Goal: Task Accomplishment & Management: Manage account settings

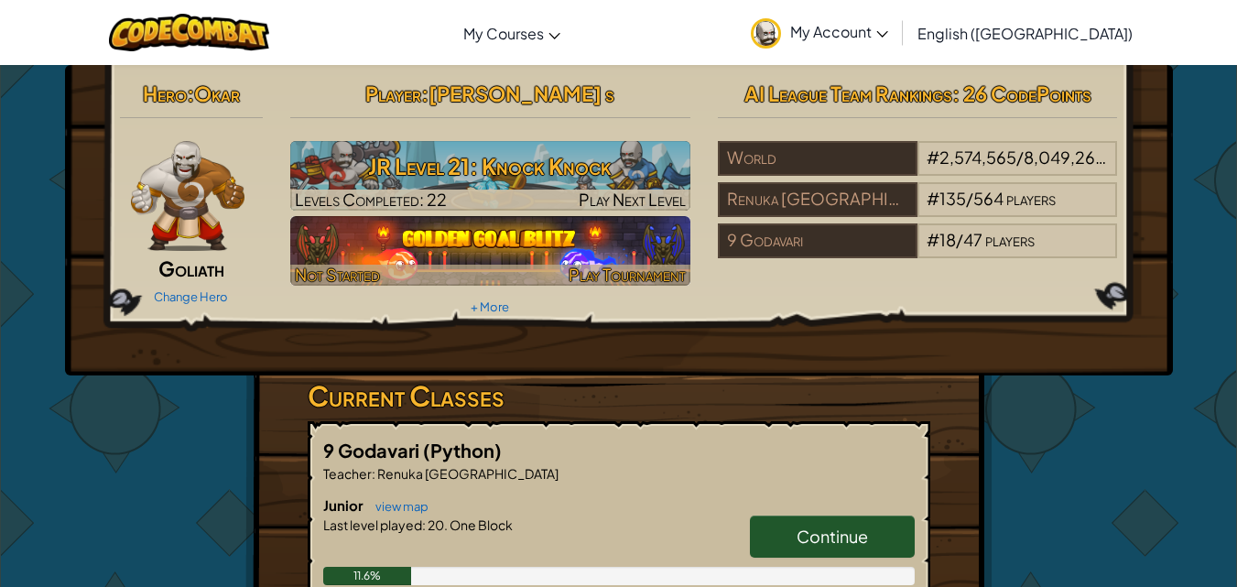
click at [632, 258] on img at bounding box center [490, 251] width 400 height 70
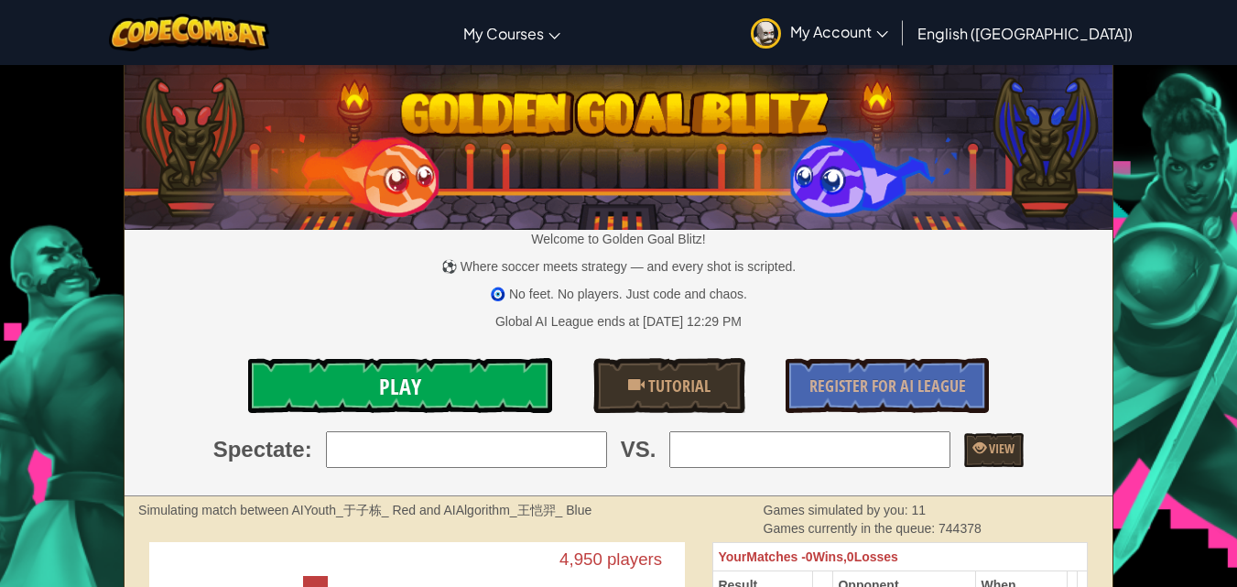
click at [499, 376] on link "Play" at bounding box center [400, 385] width 305 height 55
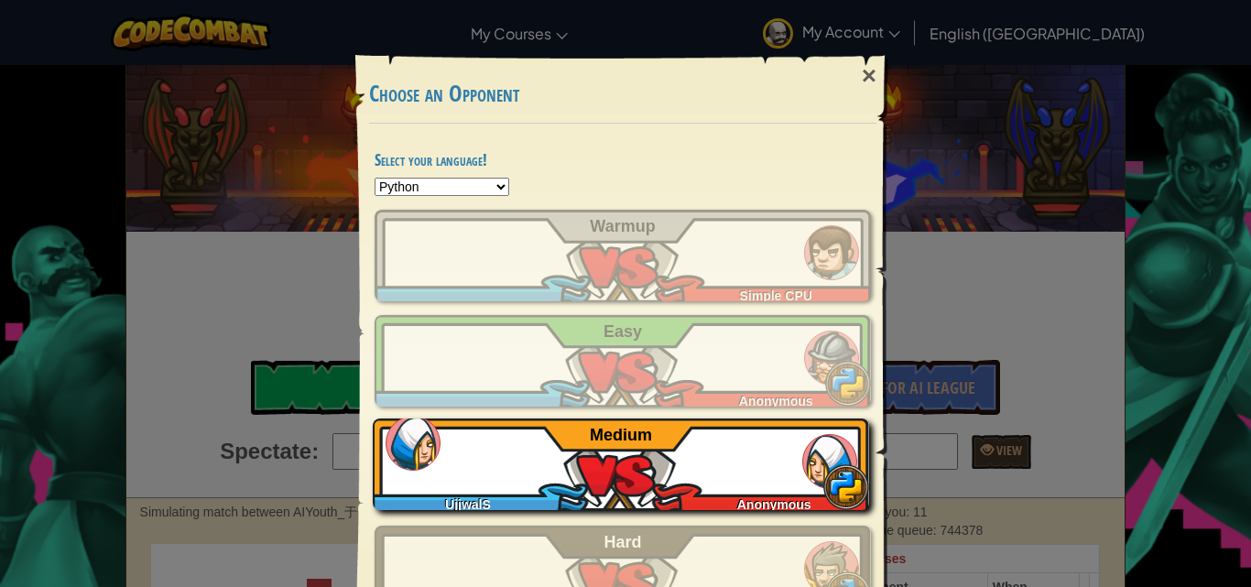
scroll to position [68, 0]
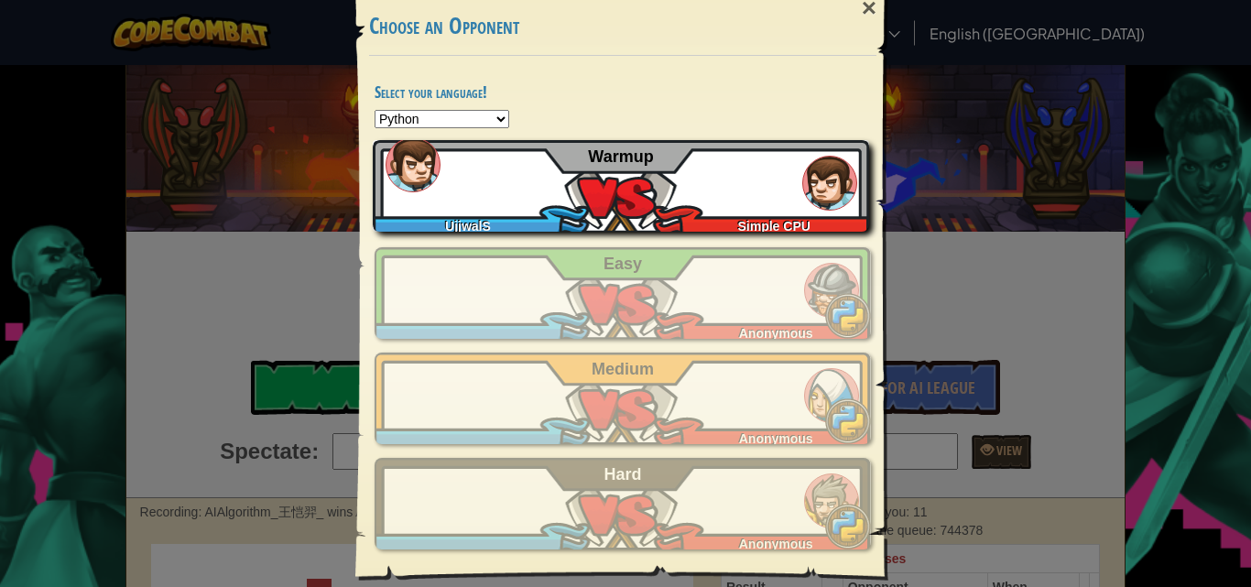
click at [662, 201] on div "UjjwalS Simple CPU Warmup" at bounding box center [621, 186] width 496 height 92
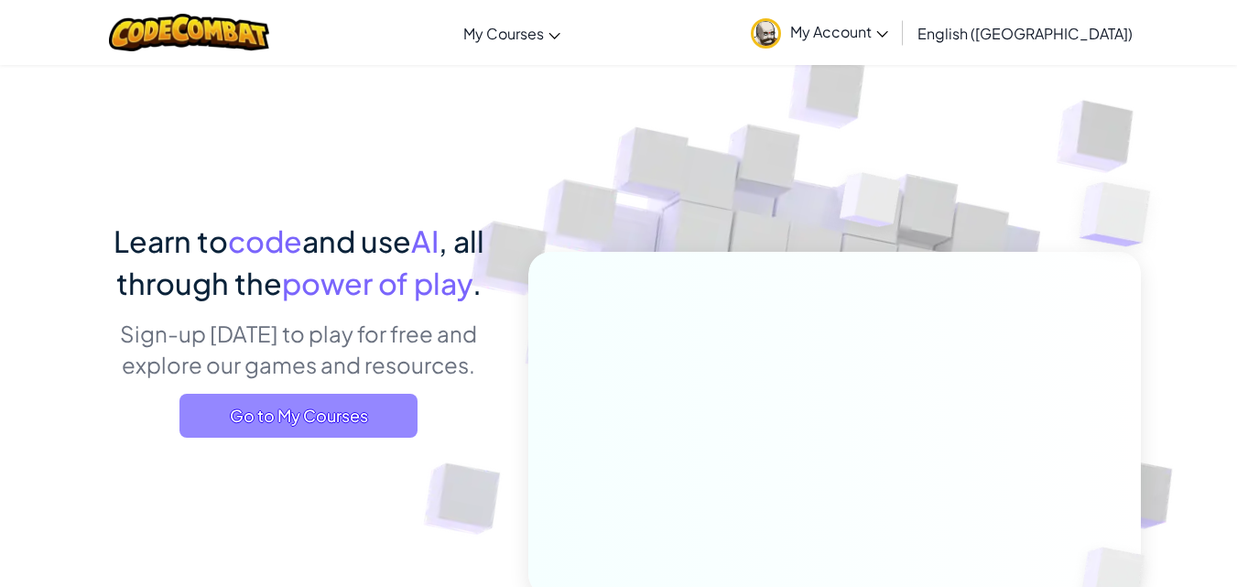
click at [378, 414] on span "Go to My Courses" at bounding box center [299, 416] width 238 height 44
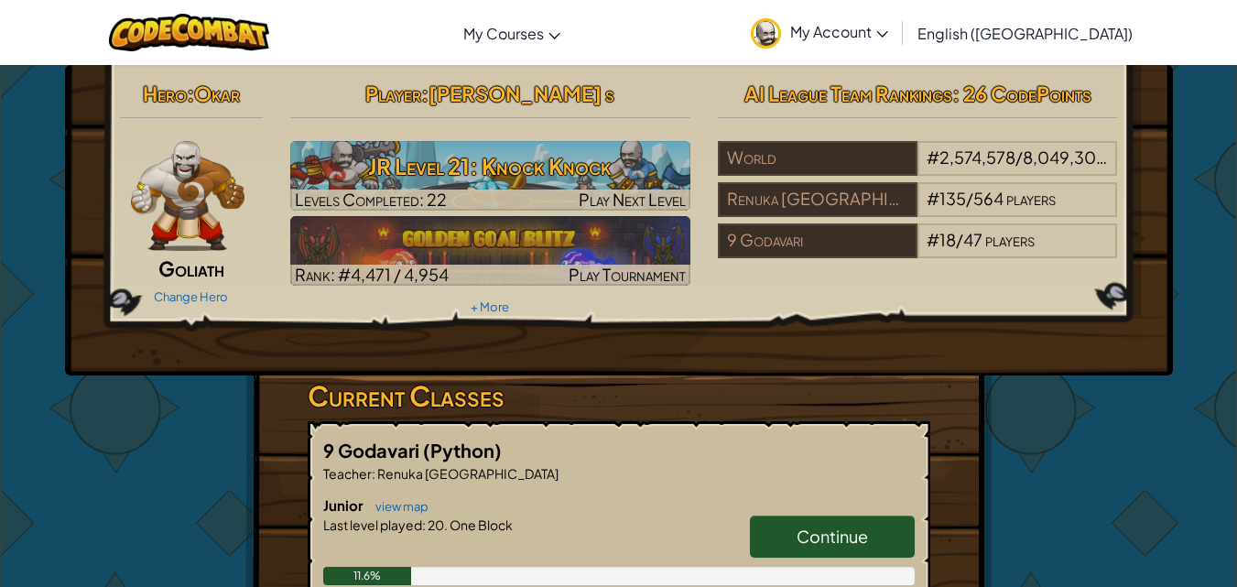
click at [888, 32] on span "My Account" at bounding box center [839, 31] width 98 height 19
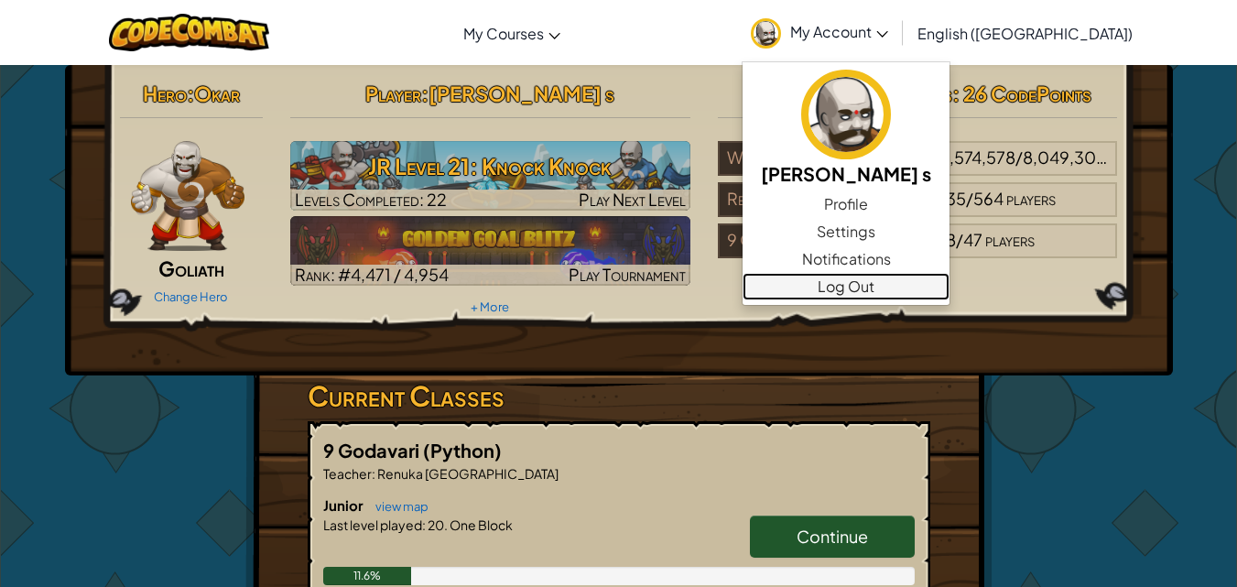
click at [920, 280] on link "Log Out" at bounding box center [846, 286] width 207 height 27
